Goal: Task Accomplishment & Management: Complete application form

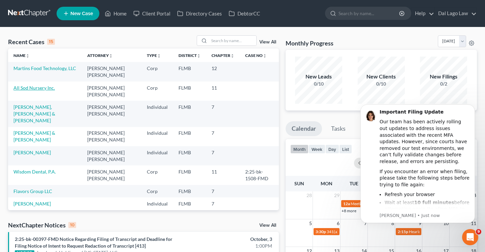
click at [46, 87] on link "All Sod Nursery Inc." at bounding box center [33, 88] width 41 height 6
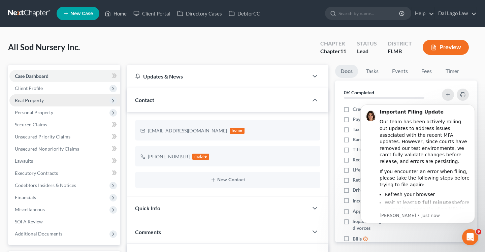
scroll to position [4, 0]
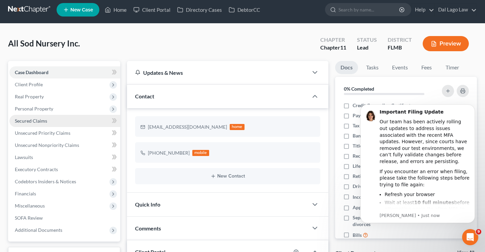
click at [60, 118] on link "Secured Claims" at bounding box center [64, 121] width 111 height 12
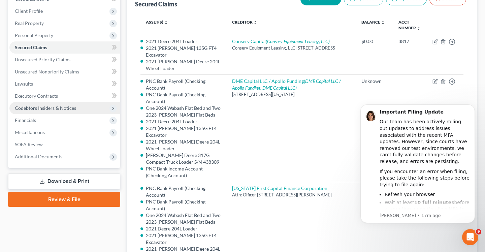
scroll to position [65, 0]
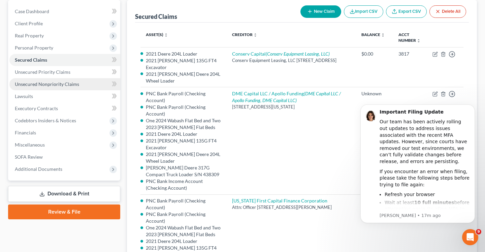
click at [58, 82] on span "Unsecured Nonpriority Claims" at bounding box center [47, 84] width 64 height 6
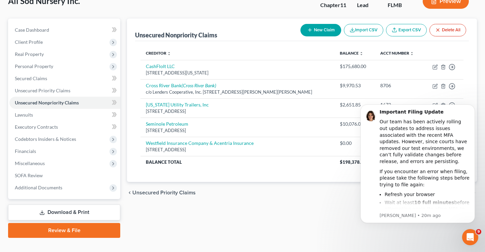
scroll to position [57, 0]
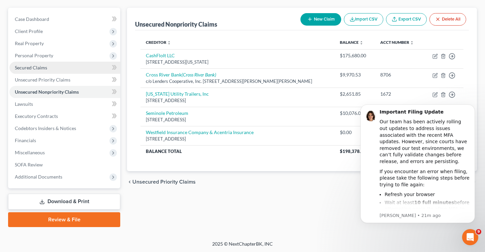
click at [42, 65] on span "Secured Claims" at bounding box center [31, 68] width 32 height 6
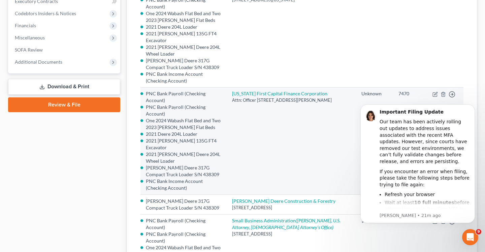
scroll to position [174, 0]
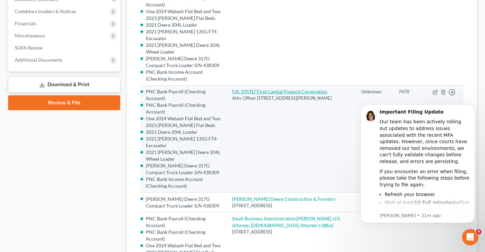
click at [263, 89] on link "[US_STATE] First Capital Finance Corporation" at bounding box center [279, 92] width 95 height 6
select select "9"
select select "1"
select select
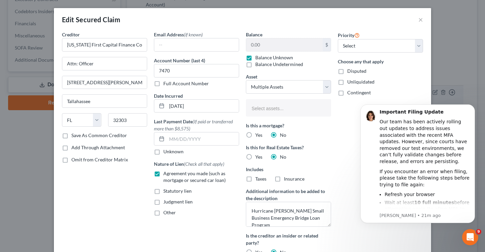
select select "2836168"
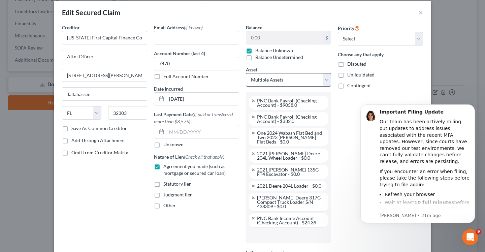
scroll to position [0, 0]
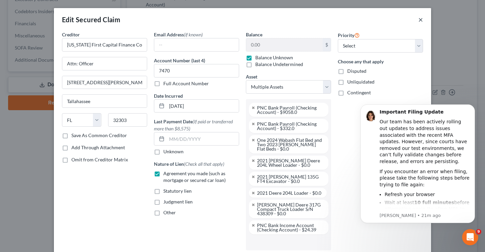
click at [421, 20] on button "×" at bounding box center [421, 20] width 5 height 8
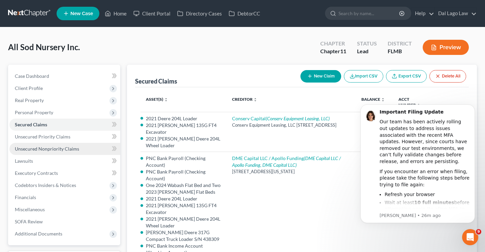
click at [49, 146] on span "Unsecured Nonpriority Claims" at bounding box center [47, 149] width 64 height 6
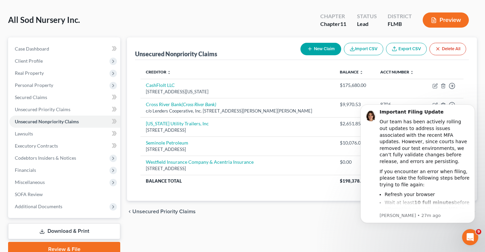
scroll to position [30, 0]
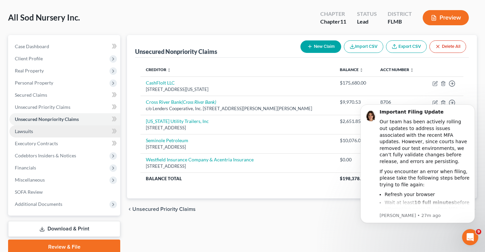
click at [50, 129] on link "Lawsuits" at bounding box center [64, 131] width 111 height 12
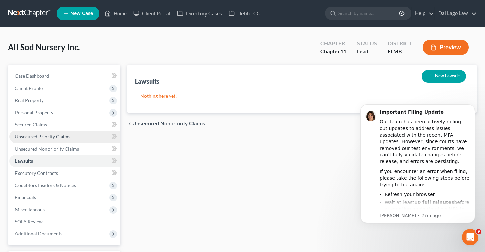
click at [58, 132] on link "Unsecured Priority Claims" at bounding box center [64, 137] width 111 height 12
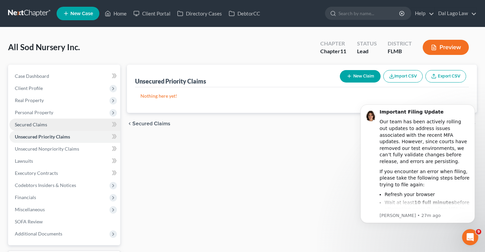
click at [38, 123] on span "Secured Claims" at bounding box center [31, 125] width 32 height 6
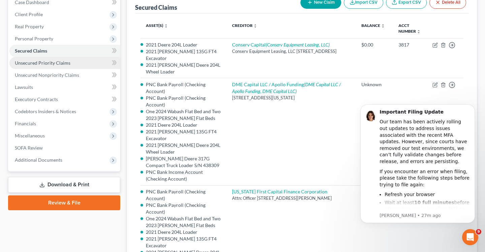
click at [70, 68] on link "Unsecured Priority Claims" at bounding box center [64, 63] width 111 height 12
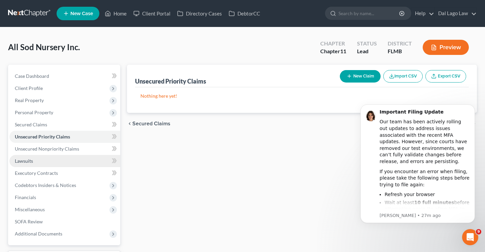
click at [65, 155] on link "Lawsuits" at bounding box center [64, 161] width 111 height 12
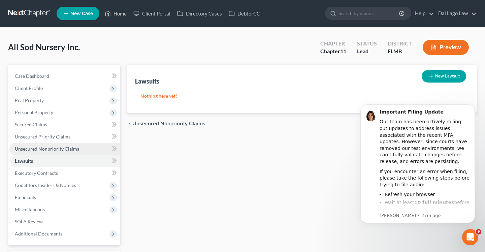
click at [65, 150] on span "Unsecured Nonpriority Claims" at bounding box center [47, 149] width 64 height 6
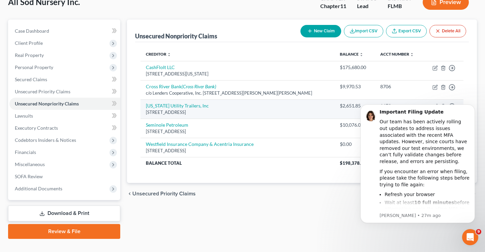
scroll to position [57, 0]
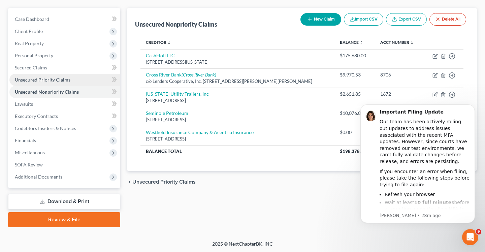
click at [60, 80] on span "Unsecured Priority Claims" at bounding box center [43, 80] width 56 height 6
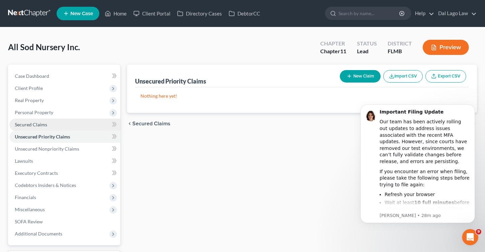
click at [46, 123] on span "Secured Claims" at bounding box center [31, 125] width 32 height 6
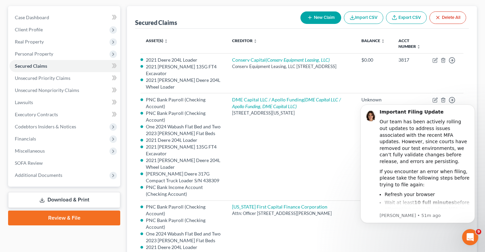
scroll to position [80, 0]
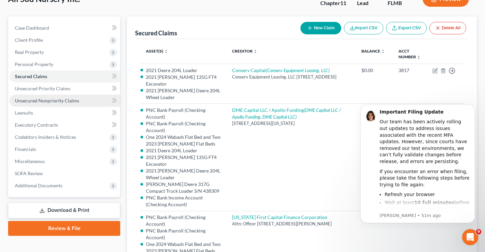
click at [63, 102] on span "Unsecured Nonpriority Claims" at bounding box center [47, 101] width 64 height 6
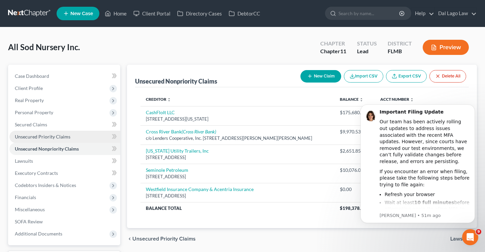
click at [51, 136] on span "Unsecured Priority Claims" at bounding box center [43, 137] width 56 height 6
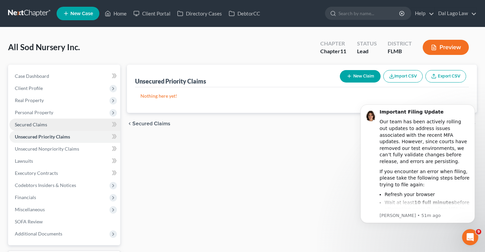
click at [56, 125] on link "Secured Claims" at bounding box center [64, 125] width 111 height 12
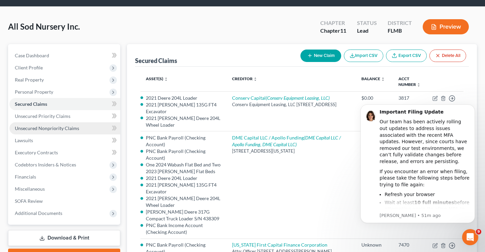
scroll to position [27, 0]
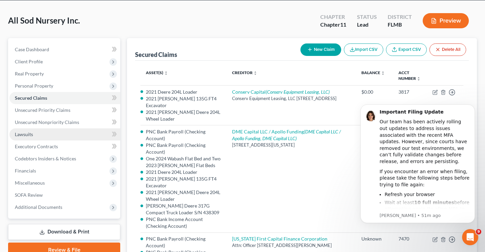
click at [62, 137] on link "Lawsuits" at bounding box center [64, 134] width 111 height 12
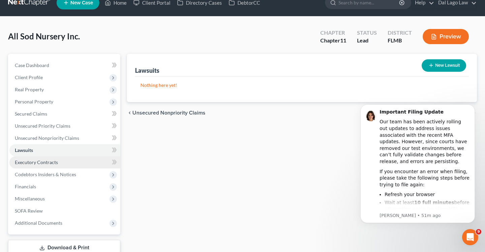
scroll to position [17, 0]
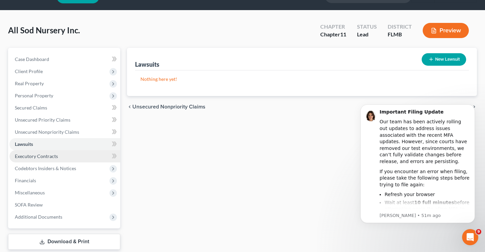
click at [47, 177] on span "Financials" at bounding box center [64, 181] width 111 height 12
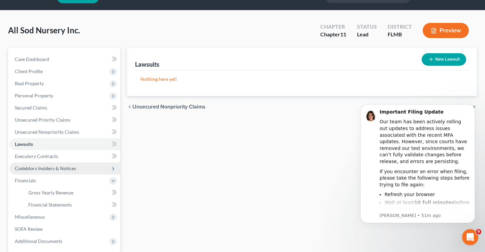
click at [61, 172] on span "Codebtors Insiders & Notices" at bounding box center [64, 168] width 111 height 12
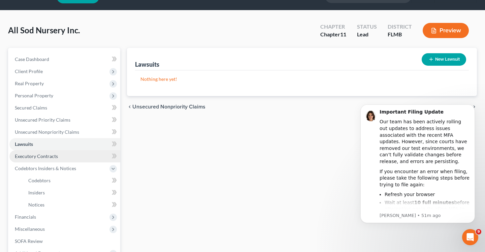
click at [68, 160] on link "Executory Contracts" at bounding box center [64, 156] width 111 height 12
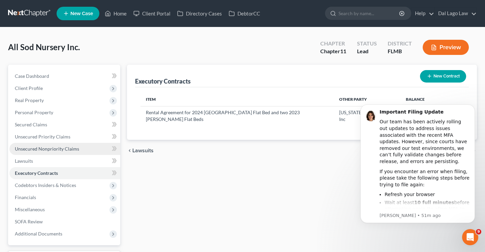
click at [76, 144] on link "Unsecured Nonpriority Claims" at bounding box center [64, 149] width 111 height 12
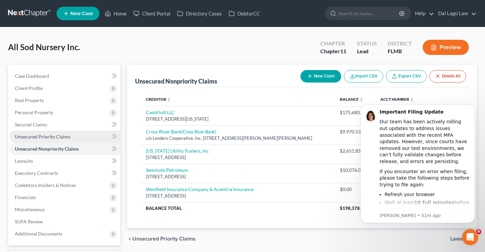
click at [76, 139] on link "Unsecured Priority Claims" at bounding box center [64, 137] width 111 height 12
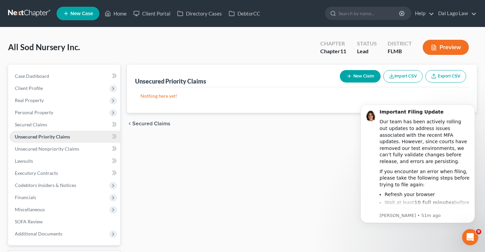
click at [76, 131] on link "Unsecured Priority Claims" at bounding box center [64, 137] width 111 height 12
click at [78, 126] on link "Secured Claims" at bounding box center [64, 125] width 111 height 12
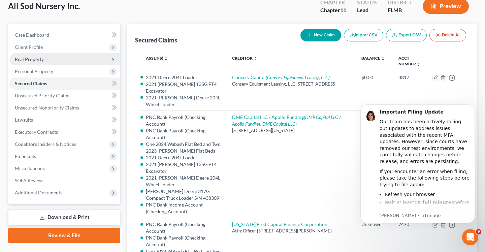
scroll to position [36, 0]
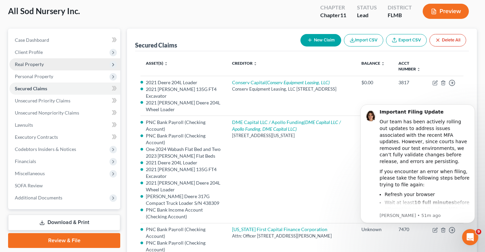
click at [58, 62] on span "Real Property" at bounding box center [64, 64] width 111 height 12
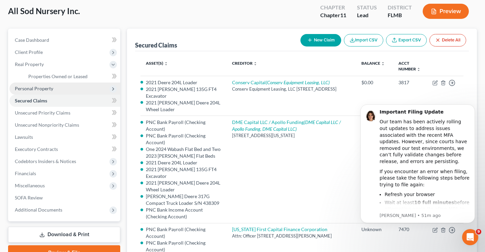
click at [60, 90] on span "Personal Property" at bounding box center [64, 89] width 111 height 12
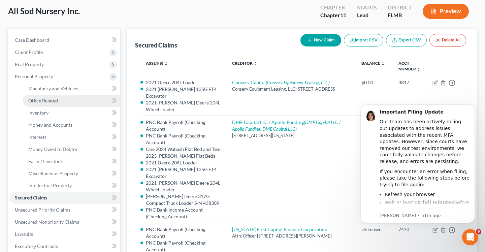
click at [67, 98] on link "Office Related" at bounding box center [71, 101] width 97 height 12
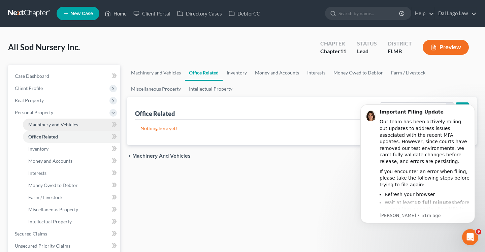
click at [74, 123] on span "Machinery and Vehicles" at bounding box center [53, 125] width 50 height 6
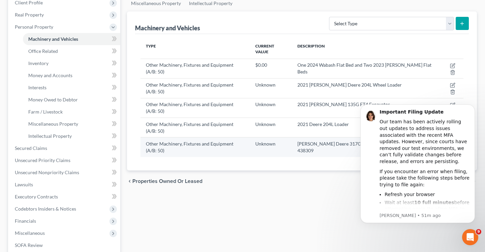
scroll to position [87, 0]
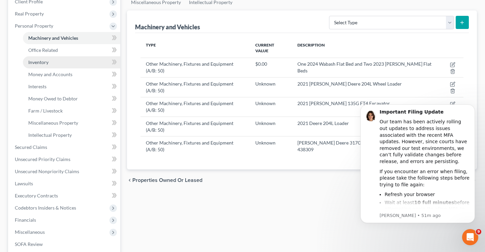
click at [46, 58] on link "Inventory" at bounding box center [71, 62] width 97 height 12
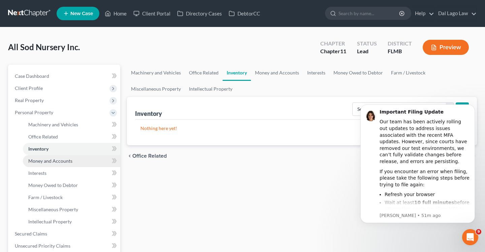
click at [52, 161] on span "Money and Accounts" at bounding box center [50, 161] width 44 height 6
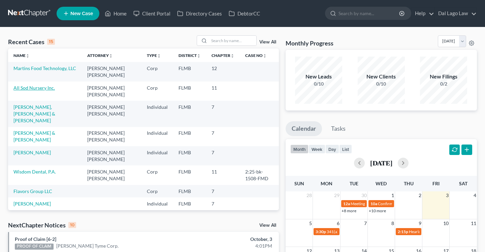
click at [41, 87] on link "All Sod Nursery Inc." at bounding box center [33, 88] width 41 height 6
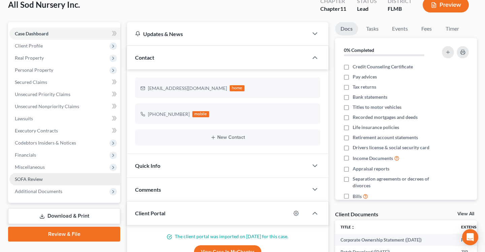
click at [47, 180] on link "SOFA Review" at bounding box center [64, 179] width 111 height 12
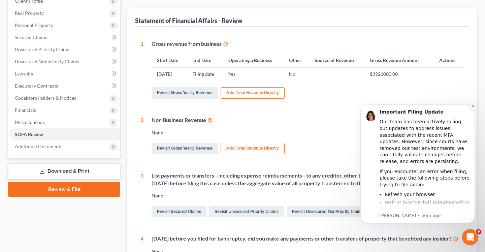
click at [474, 106] on icon "Dismiss notification" at bounding box center [473, 106] width 2 height 2
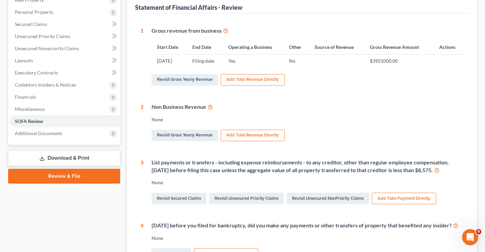
scroll to position [14, 0]
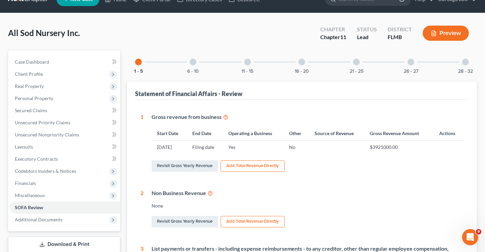
click at [194, 59] on div at bounding box center [193, 62] width 7 height 7
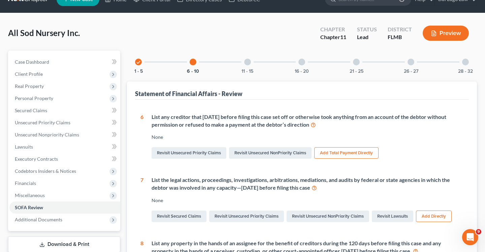
click at [255, 67] on div "11 - 15" at bounding box center [247, 62] width 23 height 23
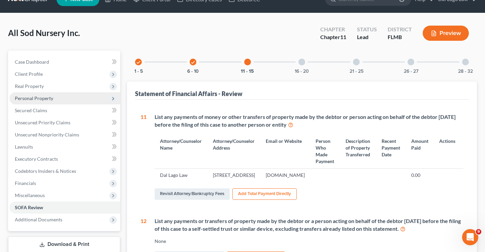
click at [50, 101] on span "Personal Property" at bounding box center [64, 98] width 111 height 12
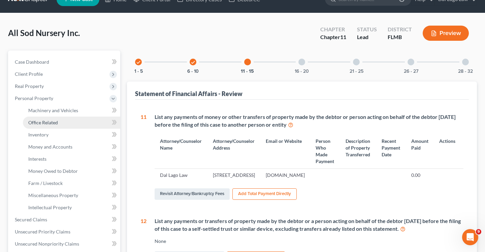
click at [51, 118] on link "Office Related" at bounding box center [71, 123] width 97 height 12
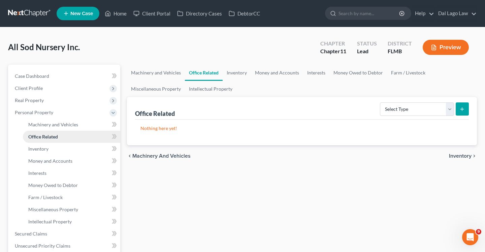
click at [60, 131] on link "Office Related" at bounding box center [71, 137] width 97 height 12
click at [61, 127] on span "Machinery and Vehicles" at bounding box center [53, 125] width 50 height 6
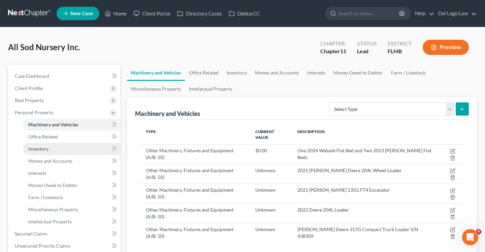
click at [61, 152] on link "Inventory" at bounding box center [71, 149] width 97 height 12
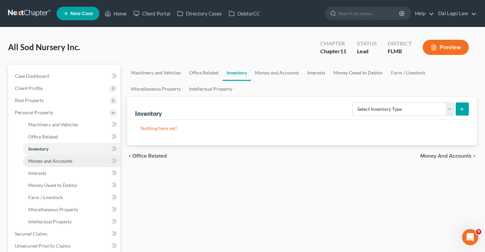
click at [61, 160] on span "Money and Accounts" at bounding box center [50, 161] width 44 height 6
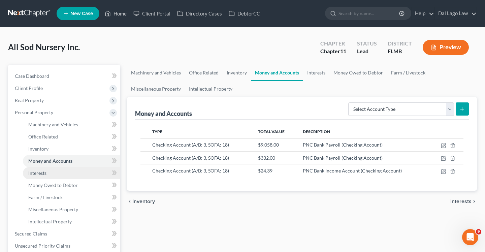
click at [60, 175] on link "Interests" at bounding box center [71, 173] width 97 height 12
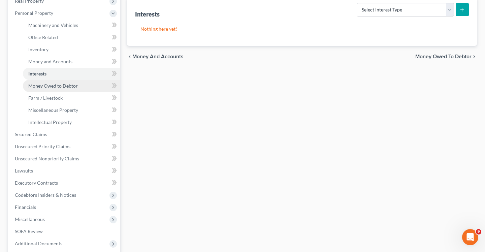
scroll to position [107, 0]
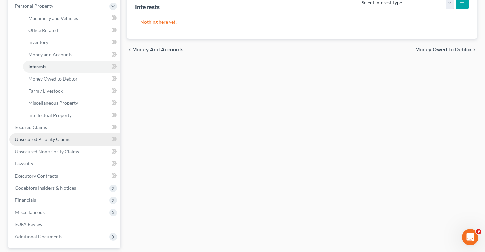
click at [56, 144] on link "Unsecured Priority Claims" at bounding box center [64, 139] width 111 height 12
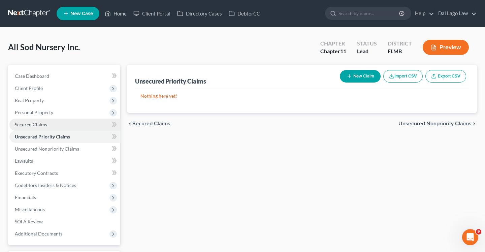
click at [38, 122] on span "Secured Claims" at bounding box center [31, 125] width 32 height 6
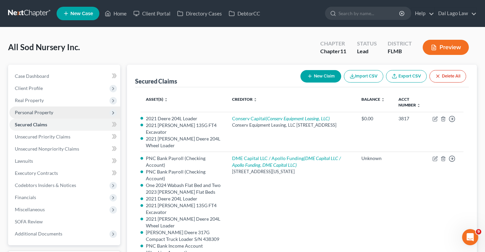
click at [54, 109] on span "Personal Property" at bounding box center [64, 113] width 111 height 12
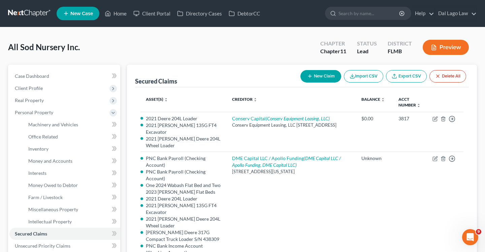
click at [444, 46] on button "Preview" at bounding box center [446, 47] width 46 height 15
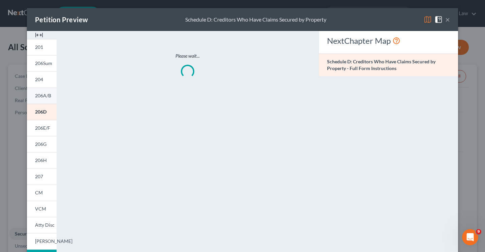
click at [41, 96] on span "206A/B" at bounding box center [43, 96] width 16 height 6
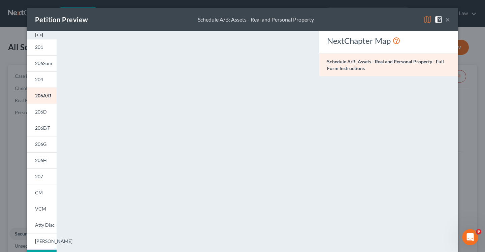
click at [448, 23] on button "×" at bounding box center [448, 20] width 5 height 8
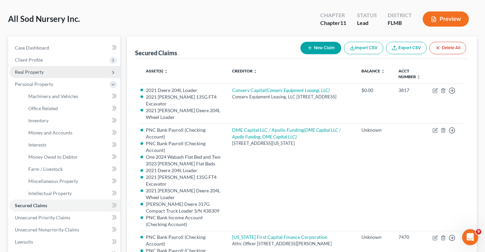
scroll to position [36, 0]
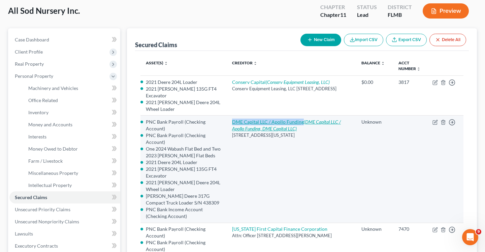
drag, startPoint x: 231, startPoint y: 106, endPoint x: 306, endPoint y: 110, distance: 74.9
click at [306, 116] on td "DME Capital LLC / Apollo Funding (DME Capital LLC / Apollo Funding, DME Capital…" at bounding box center [291, 169] width 129 height 107
copy link "DME Capital LLC / Apollo Funding"
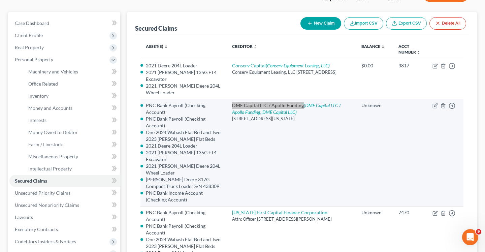
scroll to position [52, 0]
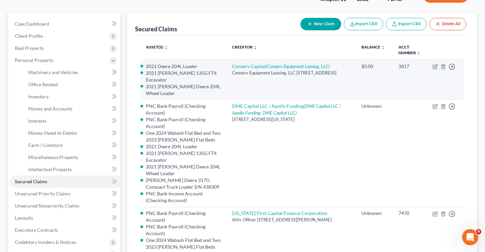
click at [234, 68] on td "Conserv Capital (Conserv Equipment Leasing, LLC) Conserv Equipment Leasing, LLC…" at bounding box center [291, 80] width 129 height 40
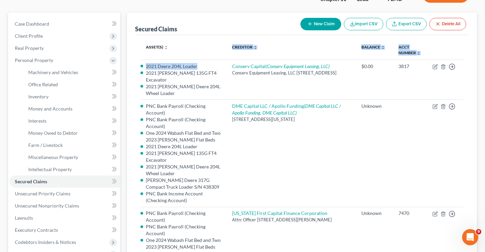
drag, startPoint x: 230, startPoint y: 67, endPoint x: 226, endPoint y: 50, distance: 18.0
click at [226, 50] on table "Asset(s) expand_more expand_less unfold_more Creditor expand_more expand_less u…" at bounding box center [302, 246] width 323 height 413
click at [215, 50] on th "Asset(s) expand_more expand_less unfold_more" at bounding box center [184, 50] width 86 height 20
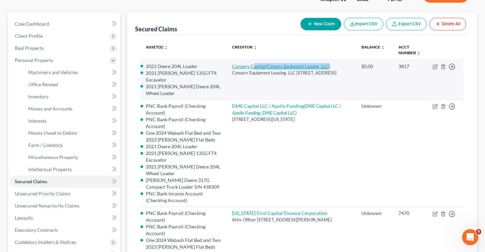
drag, startPoint x: 350, startPoint y: 65, endPoint x: 259, endPoint y: 64, distance: 91.0
click at [259, 64] on td "Conserv Capital (Conserv Equipment Leasing, LLC) Conserv Equipment Leasing, LLC…" at bounding box center [291, 80] width 129 height 40
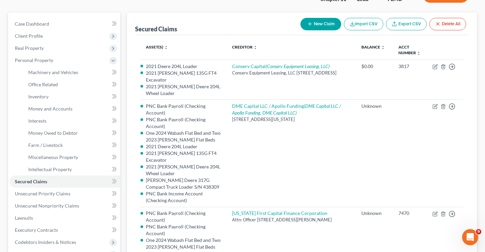
click at [215, 57] on th "Asset(s) expand_more expand_less unfold_more" at bounding box center [184, 50] width 86 height 20
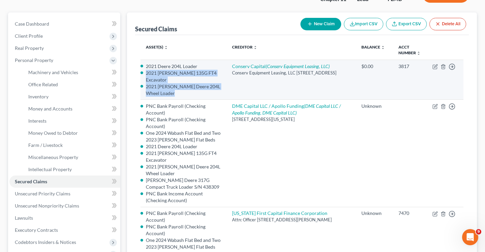
drag, startPoint x: 225, startPoint y: 66, endPoint x: 320, endPoint y: 62, distance: 95.2
click at [320, 62] on tr "2021 Deere 204L Loader 2021 John Deere 135G FT4 Excavator 2021 John Deere 204L …" at bounding box center [302, 80] width 323 height 40
click at [350, 61] on td "Conserv Capital (Conserv Equipment Leasing, LLC) Conserv Equipment Leasing, LLC…" at bounding box center [291, 80] width 129 height 40
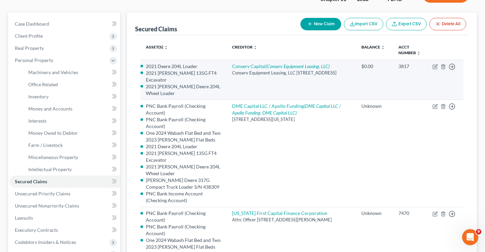
click at [164, 67] on li "2021 Deere 204L Loader" at bounding box center [184, 66] width 76 height 7
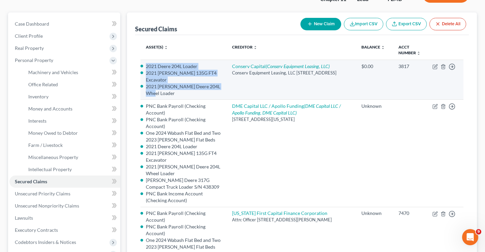
drag, startPoint x: 146, startPoint y: 64, endPoint x: 223, endPoint y: 80, distance: 78.1
click at [221, 80] on ul "2021 Deere 204L Loader 2021 John Deere 135G FT4 Excavator 2021 John Deere 204L …" at bounding box center [184, 80] width 76 height 34
copy ul "2021 Deere 204L Loader 2021 John Deere 135G FT4 Excavator 2021 John Deere 204L …"
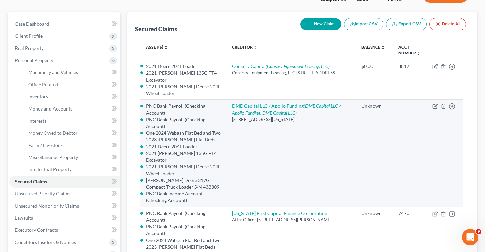
click at [329, 145] on td "DME Capital LLC / Apollo Funding (DME Capital LLC / Apollo Funding, DME Capital…" at bounding box center [291, 153] width 129 height 107
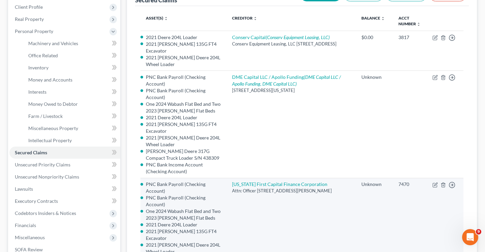
scroll to position [95, 0]
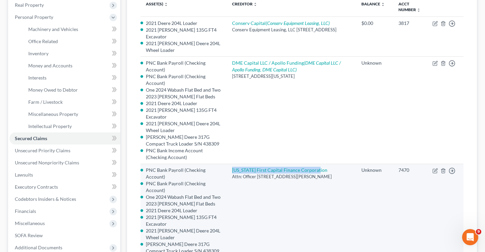
drag, startPoint x: 231, startPoint y: 131, endPoint x: 331, endPoint y: 131, distance: 100.1
click at [331, 164] on td "Florida First Capital Finance Corporation Attn: Officer 1351 N. Gadsden Street,…" at bounding box center [291, 217] width 129 height 107
copy link "[US_STATE] First Capital Finance Corporation"
click at [295, 167] on td "Florida First Capital Finance Corporation Attn: Officer 1351 N. Gadsden Street,…" at bounding box center [291, 217] width 129 height 107
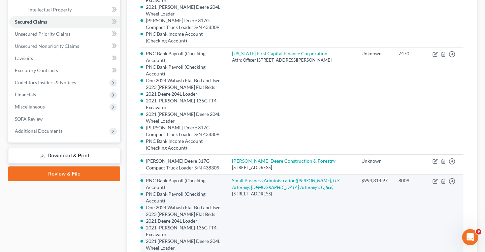
scroll to position [215, 0]
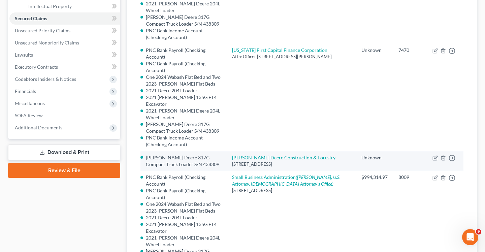
click at [212, 154] on li "[PERSON_NAME] Deere 317G Compact Truck Loader S/N 438309" at bounding box center [184, 160] width 76 height 13
drag, startPoint x: 323, startPoint y: 92, endPoint x: 235, endPoint y: 89, distance: 88.4
click at [235, 151] on td "John Deere Construction & Forestry 6400 NW 86th Street, Johnston, IA 50131" at bounding box center [291, 161] width 129 height 20
copy link "[PERSON_NAME] Deere Construction & Forestry"
drag, startPoint x: 147, startPoint y: 89, endPoint x: 188, endPoint y: 98, distance: 42.7
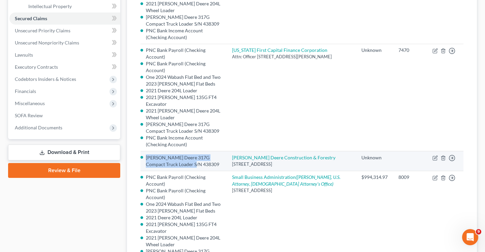
click at [188, 154] on li "[PERSON_NAME] Deere 317G Compact Truck Loader S/N 438309" at bounding box center [184, 160] width 76 height 13
copy li "[PERSON_NAME] Deere 317G Compact Truck Loader S/N 438309"
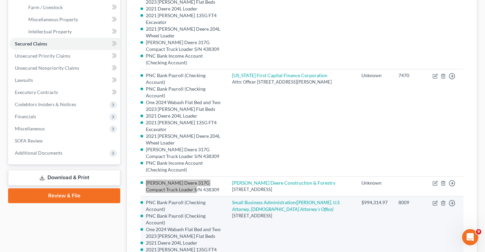
scroll to position [191, 0]
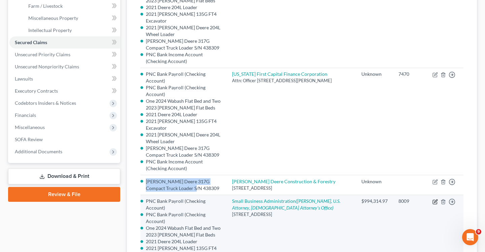
click at [438, 200] on icon "button" at bounding box center [436, 201] width 3 height 3
select select "9"
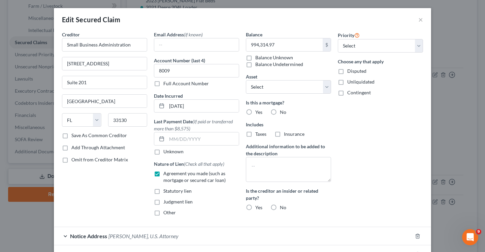
scroll to position [42, 0]
select select "2836168"
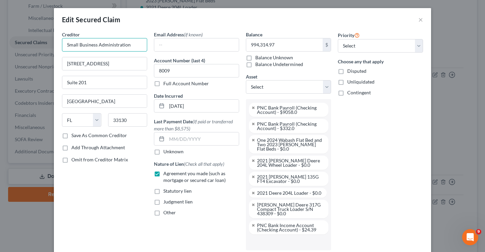
click at [65, 43] on input "Small Business Administration" at bounding box center [104, 44] width 85 height 13
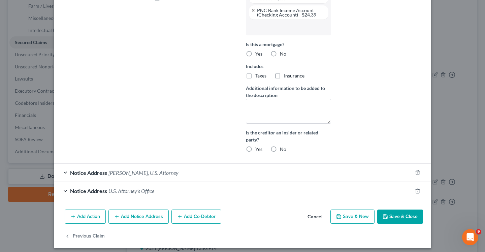
type input "U.S. Small Business Administration"
click at [396, 216] on button "Save & Close" at bounding box center [401, 217] width 46 height 14
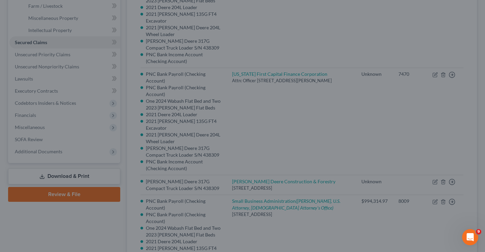
select select "2"
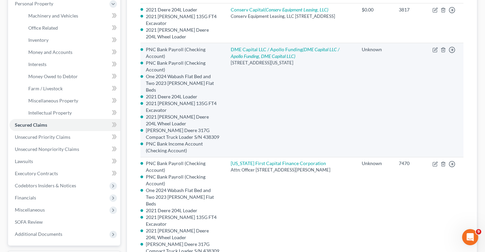
scroll to position [115, 0]
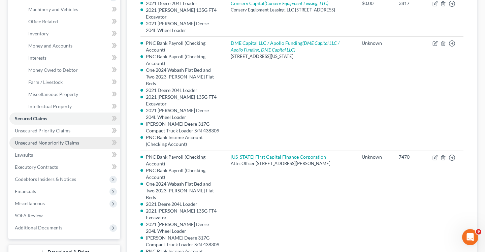
click at [72, 145] on span "Unsecured Nonpriority Claims" at bounding box center [47, 143] width 64 height 6
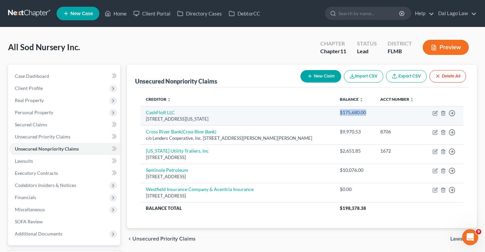
drag, startPoint x: 321, startPoint y: 112, endPoint x: 353, endPoint y: 112, distance: 32.0
click at [353, 112] on td "$175,680.00" at bounding box center [355, 115] width 40 height 19
copy div "$175,680.00"
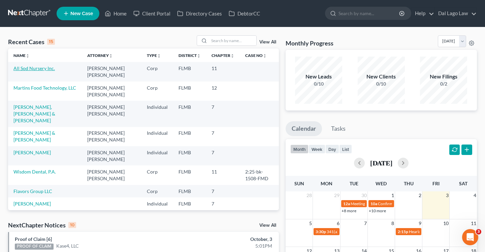
click at [32, 69] on link "All Sod Nursery Inc." at bounding box center [33, 68] width 41 height 6
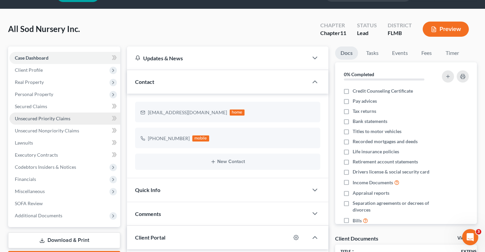
click at [48, 113] on link "Unsecured Priority Claims" at bounding box center [64, 119] width 111 height 12
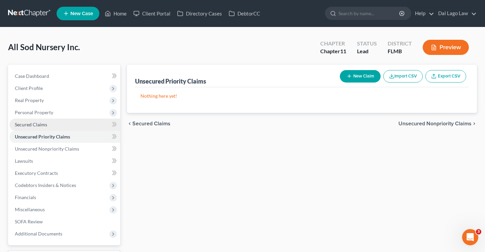
click at [42, 125] on span "Secured Claims" at bounding box center [31, 125] width 32 height 6
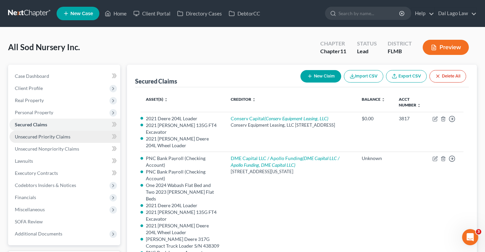
click at [63, 136] on span "Unsecured Priority Claims" at bounding box center [43, 137] width 56 height 6
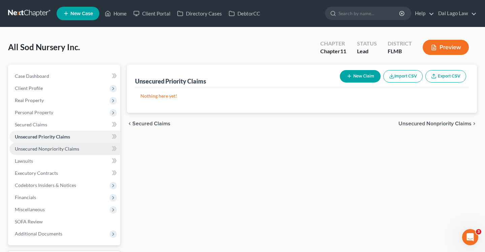
click at [59, 150] on span "Unsecured Nonpriority Claims" at bounding box center [47, 149] width 64 height 6
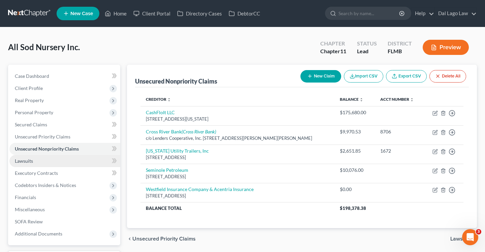
click at [56, 159] on link "Lawsuits" at bounding box center [64, 161] width 111 height 12
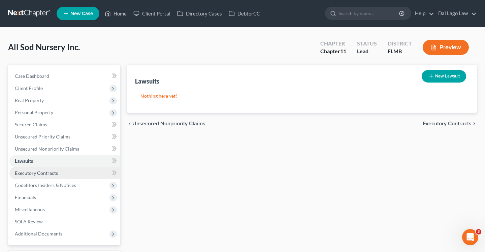
click at [56, 169] on link "Executory Contracts" at bounding box center [64, 173] width 111 height 12
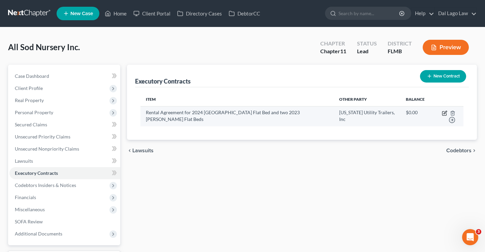
click at [442, 112] on icon "button" at bounding box center [444, 113] width 5 height 5
select select "9"
select select "2"
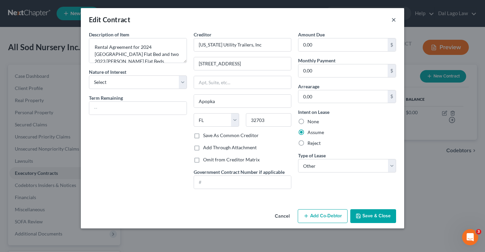
click at [392, 19] on button "×" at bounding box center [394, 20] width 5 height 8
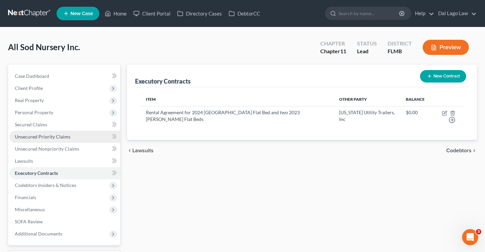
click at [59, 136] on span "Unsecured Priority Claims" at bounding box center [43, 137] width 56 height 6
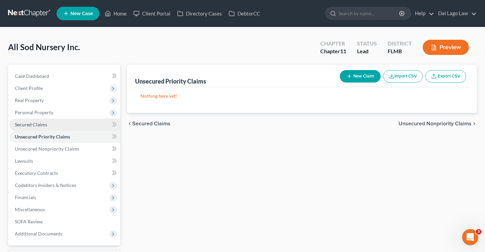
click at [51, 127] on link "Secured Claims" at bounding box center [64, 125] width 111 height 12
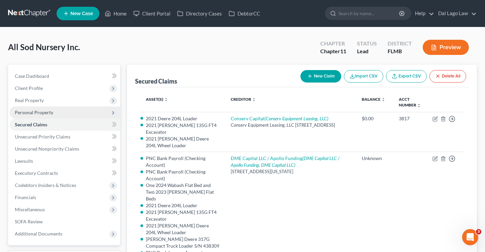
click at [58, 115] on span "Personal Property" at bounding box center [64, 113] width 111 height 12
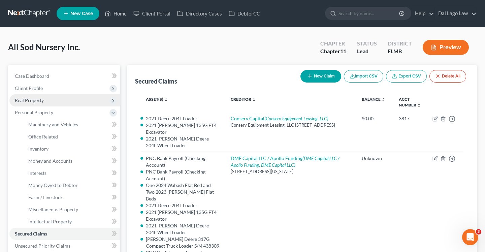
click at [56, 102] on span "Real Property" at bounding box center [64, 100] width 111 height 12
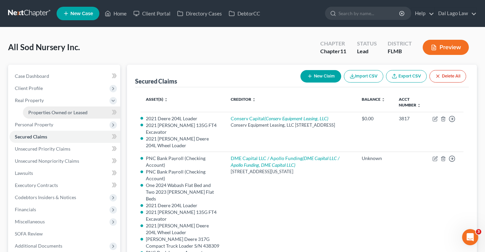
click at [61, 111] on span "Properties Owned or Leased" at bounding box center [57, 113] width 59 height 6
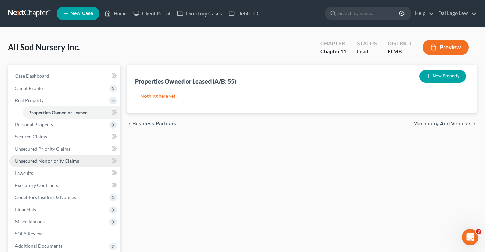
click at [43, 167] on link "Unsecured Nonpriority Claims" at bounding box center [64, 161] width 111 height 12
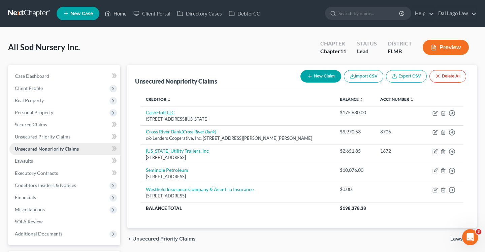
click at [47, 149] on span "Unsecured Nonpriority Claims" at bounding box center [47, 149] width 64 height 6
click at [48, 138] on span "Unsecured Priority Claims" at bounding box center [43, 137] width 56 height 6
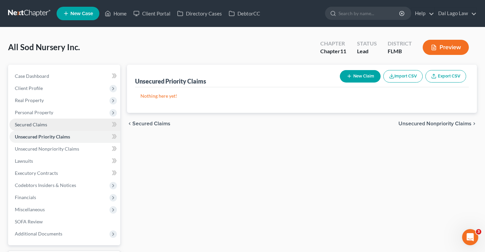
click at [47, 127] on link "Secured Claims" at bounding box center [64, 125] width 111 height 12
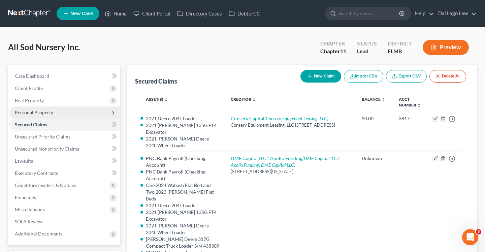
click at [49, 110] on span "Personal Property" at bounding box center [34, 113] width 38 height 6
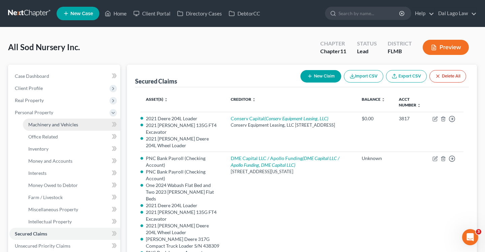
click at [50, 126] on span "Machinery and Vehicles" at bounding box center [53, 125] width 50 height 6
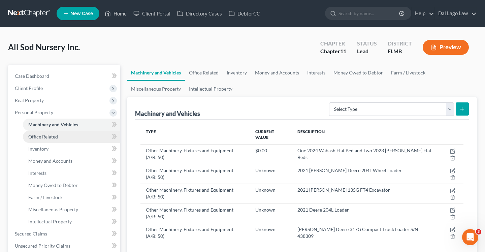
click at [63, 131] on link "Office Related" at bounding box center [71, 137] width 97 height 12
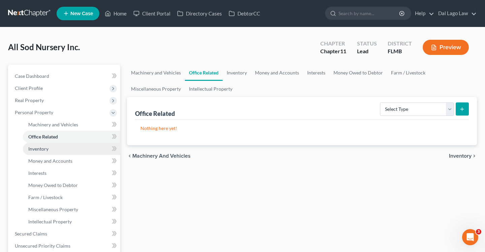
click at [56, 151] on link "Inventory" at bounding box center [71, 149] width 97 height 12
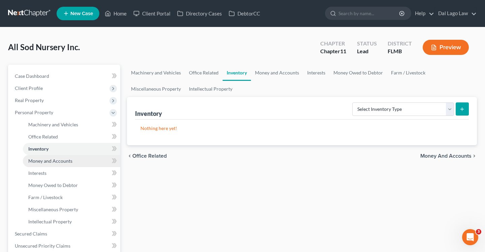
click at [54, 161] on span "Money and Accounts" at bounding box center [50, 161] width 44 height 6
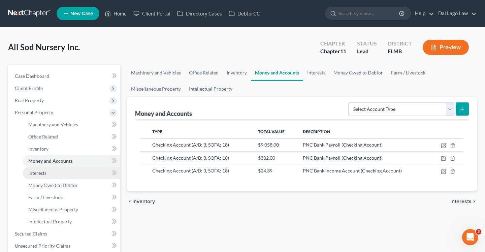
click at [45, 172] on span "Interests" at bounding box center [37, 173] width 18 height 6
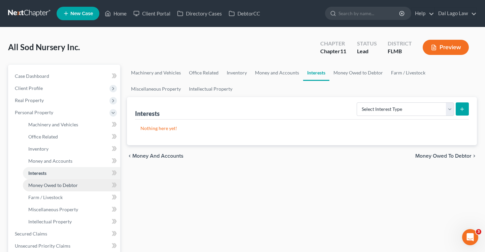
click at [51, 184] on span "Money Owed to Debtor" at bounding box center [53, 185] width 50 height 6
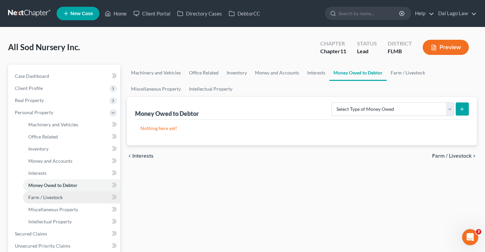
click at [53, 195] on span "Farm / Livestock" at bounding box center [45, 198] width 34 height 6
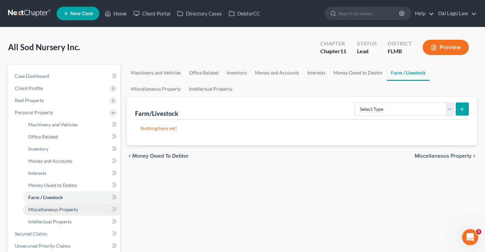
click at [53, 207] on span "Miscellaneous Property" at bounding box center [53, 210] width 50 height 6
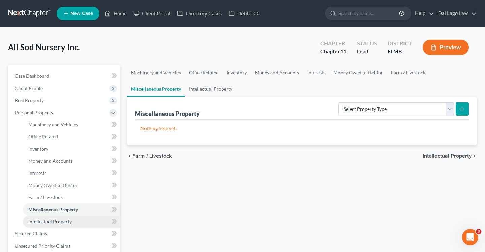
click at [54, 221] on span "Intellectual Property" at bounding box center [49, 222] width 43 height 6
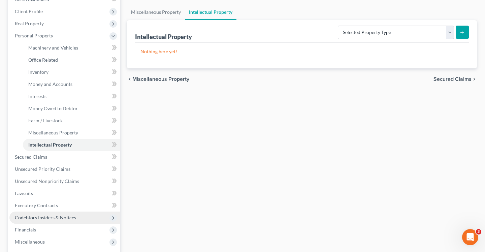
scroll to position [81, 0]
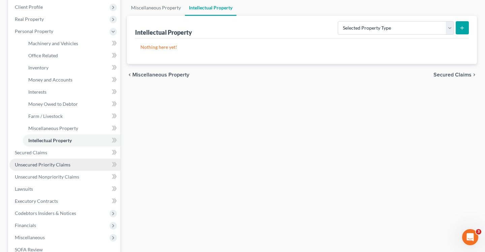
click at [77, 161] on link "Unsecured Priority Claims" at bounding box center [64, 165] width 111 height 12
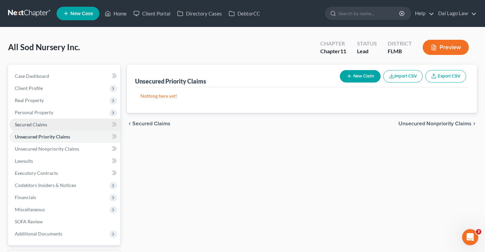
click at [46, 122] on span "Secured Claims" at bounding box center [31, 125] width 32 height 6
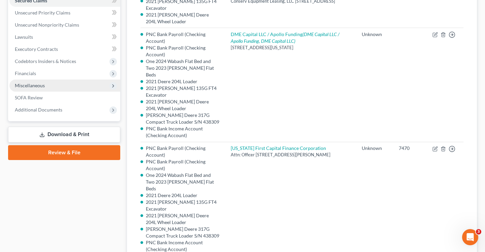
scroll to position [103, 0]
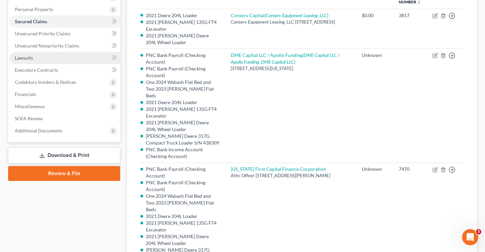
click at [48, 59] on link "Lawsuits" at bounding box center [64, 58] width 111 height 12
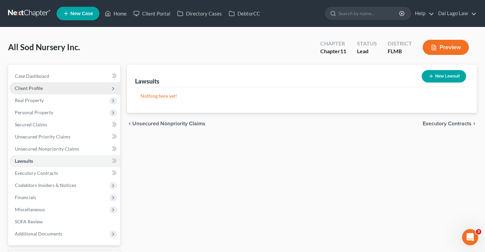
click at [38, 91] on span "Client Profile" at bounding box center [64, 88] width 111 height 12
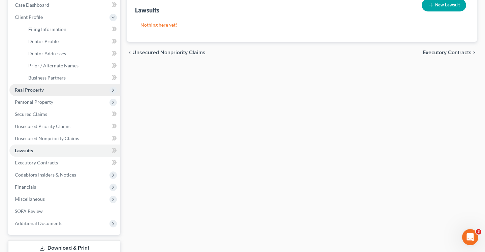
scroll to position [118, 0]
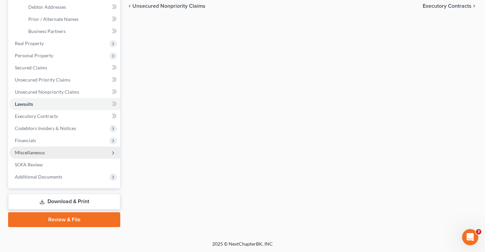
click at [45, 155] on span "Miscellaneous" at bounding box center [64, 153] width 111 height 12
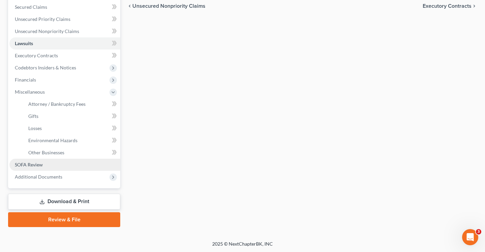
click at [34, 162] on span "SOFA Review" at bounding box center [29, 165] width 28 height 6
